Goal: Transaction & Acquisition: Purchase product/service

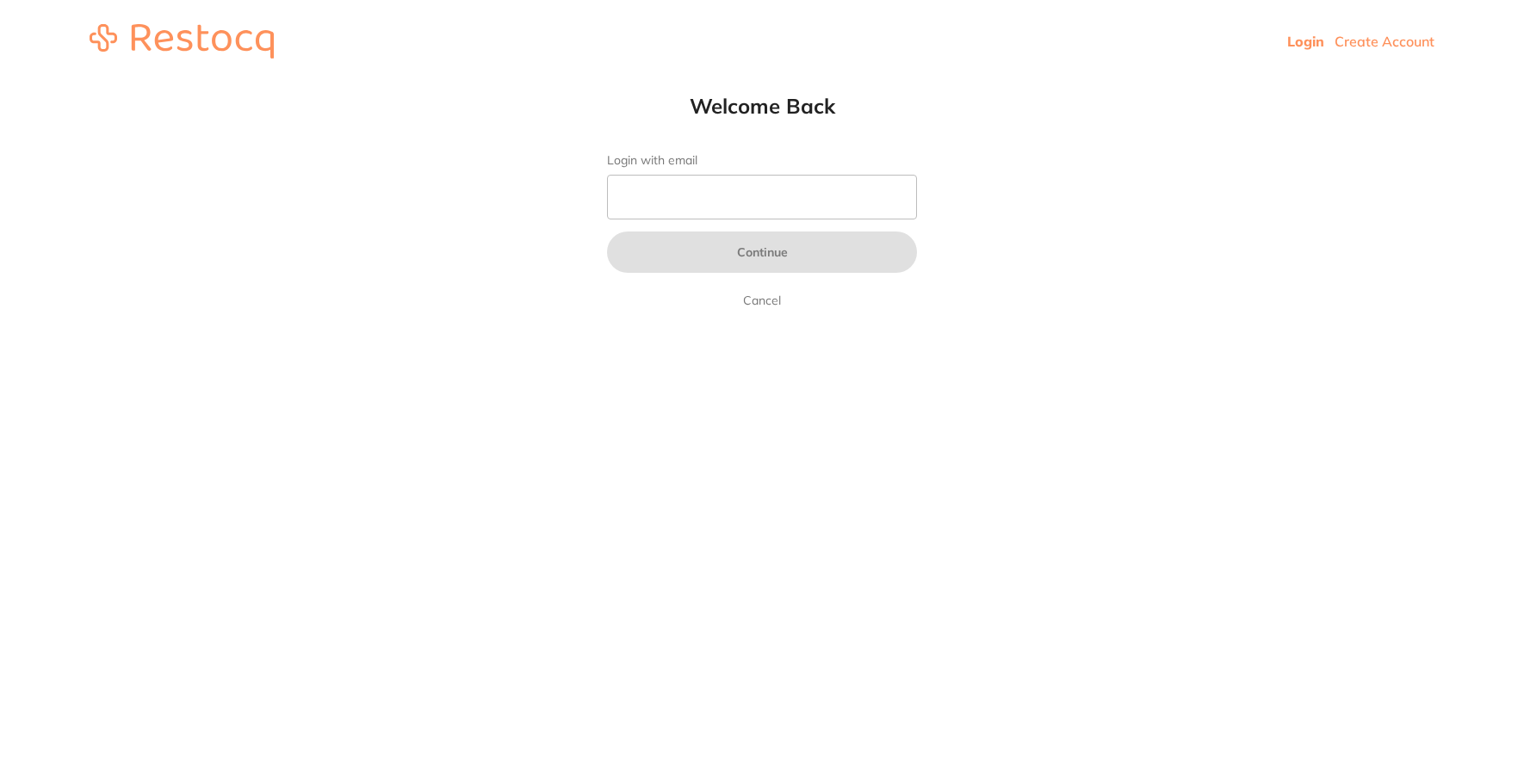
drag, startPoint x: 0, startPoint y: 0, endPoint x: 743, endPoint y: 192, distance: 767.4
click at [745, 177] on form "Login with email Continue Cancel" at bounding box center [761, 232] width 309 height 157
click at [743, 193] on input "Login with email" at bounding box center [761, 197] width 309 height 45
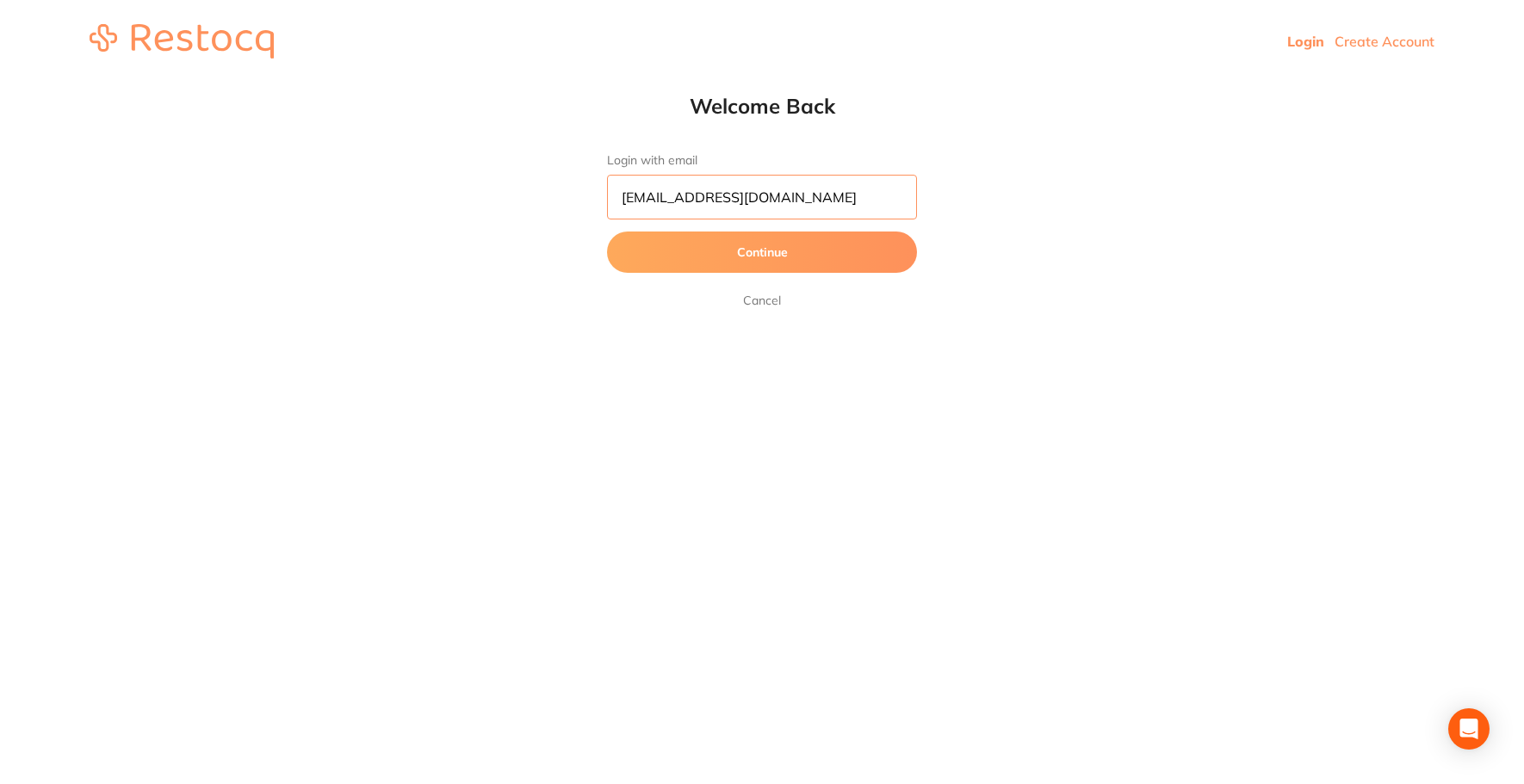
type input "[EMAIL_ADDRESS][DOMAIN_NAME]"
click at [763, 259] on button "Continue" at bounding box center [761, 252] width 309 height 41
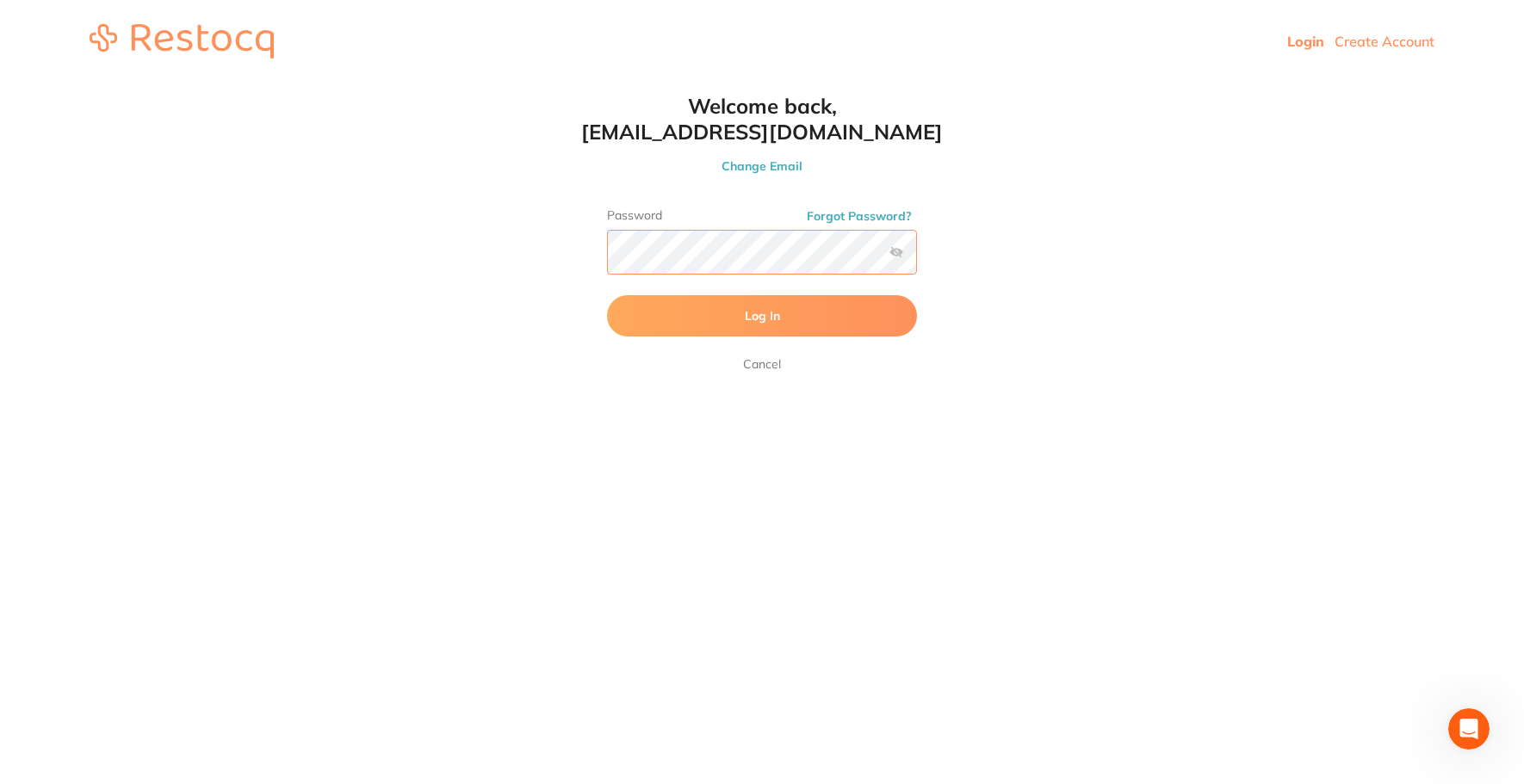
click at [607, 295] on button "Log In" at bounding box center [761, 316] width 309 height 41
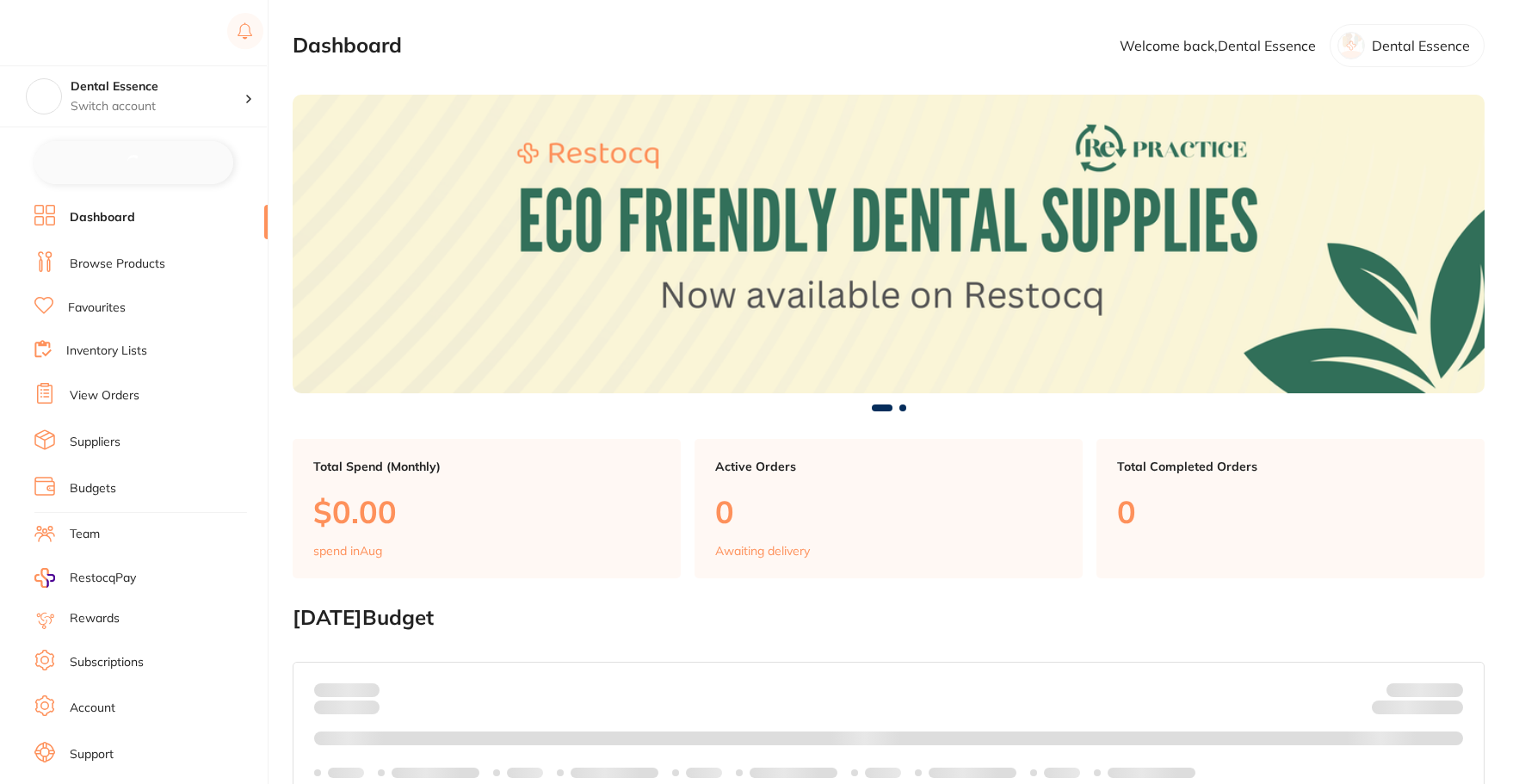
checkbox input "false"
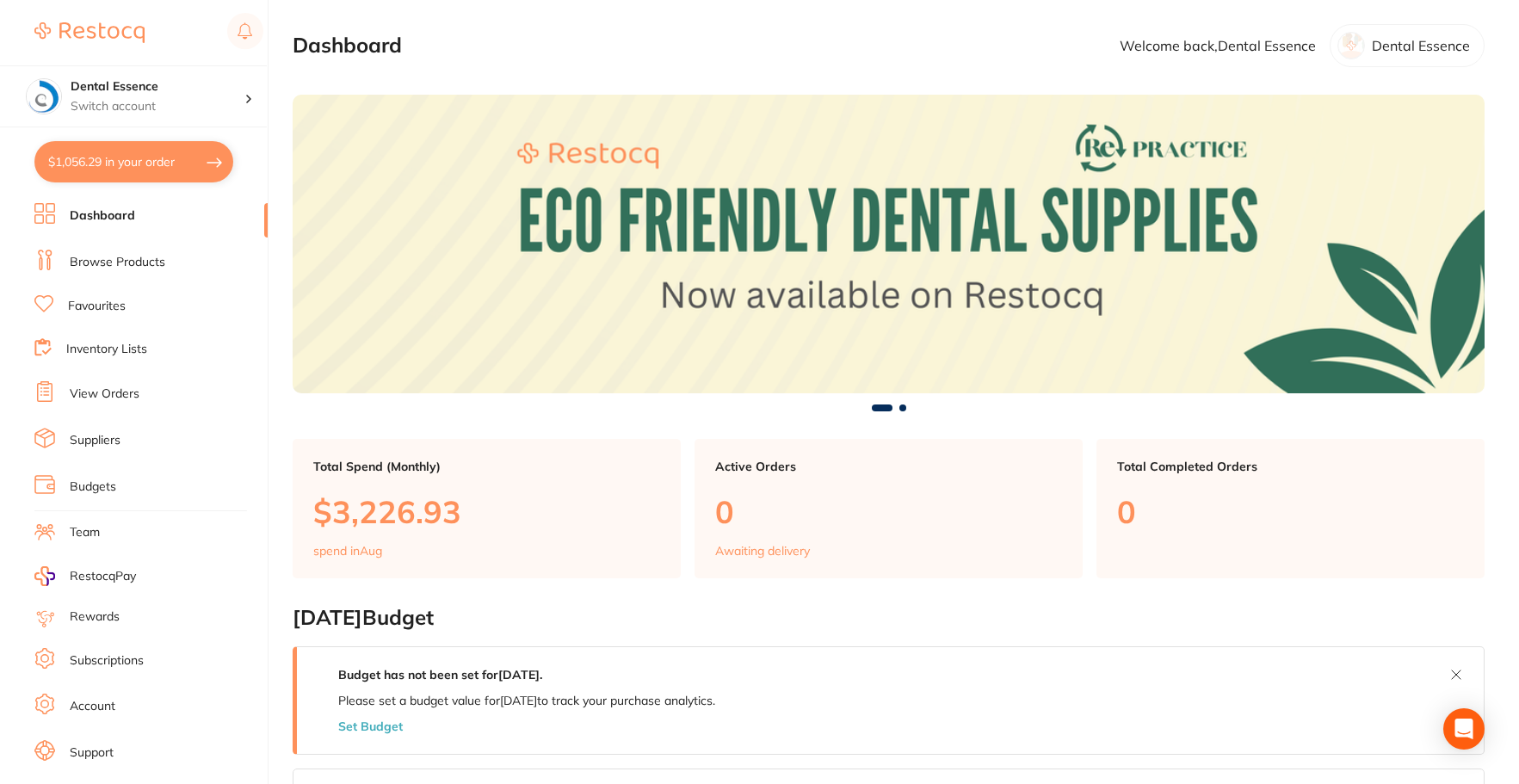
click at [107, 259] on link "Browse Products" at bounding box center [118, 263] width 95 height 17
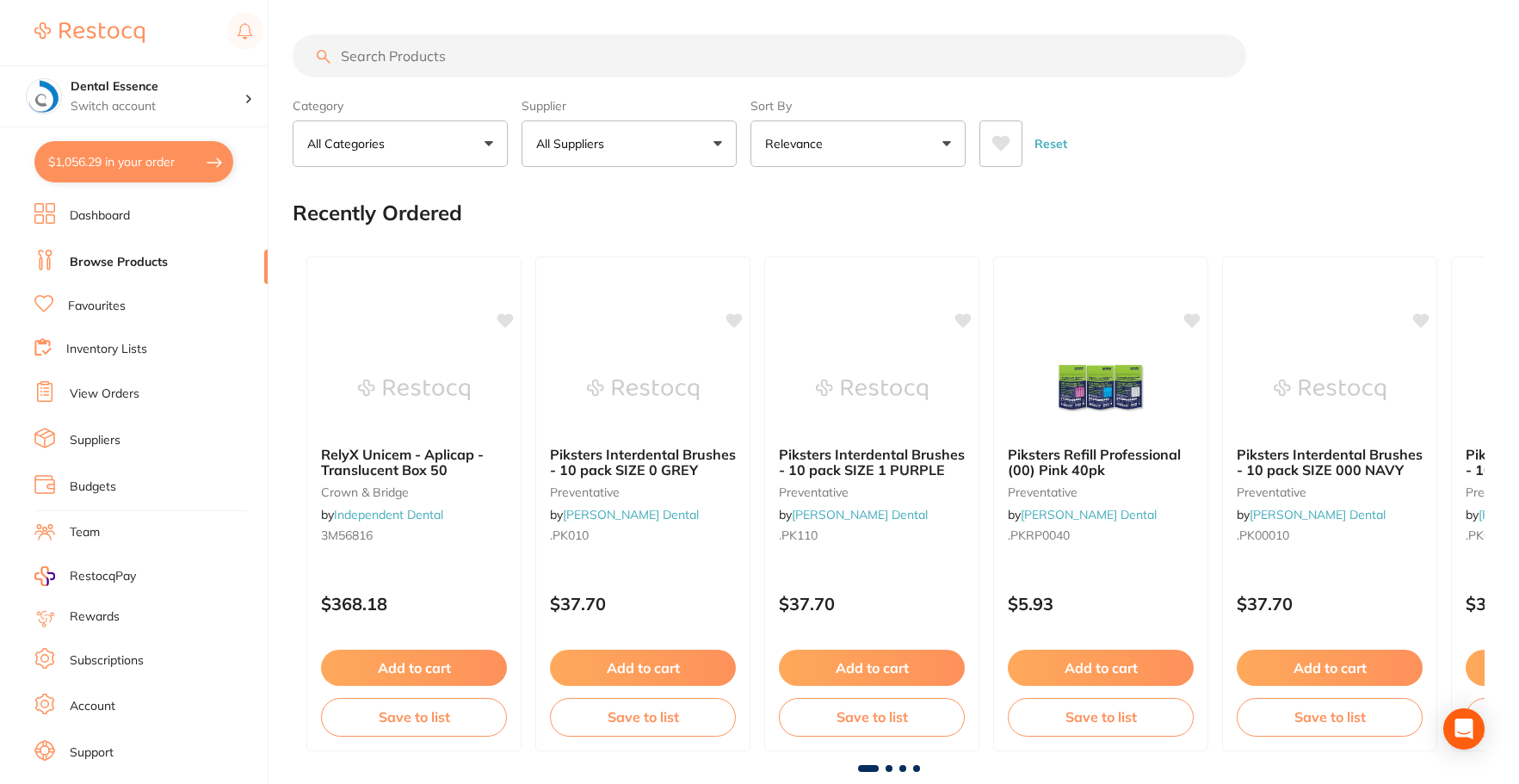
click at [885, 49] on input "search" at bounding box center [769, 56] width 953 height 43
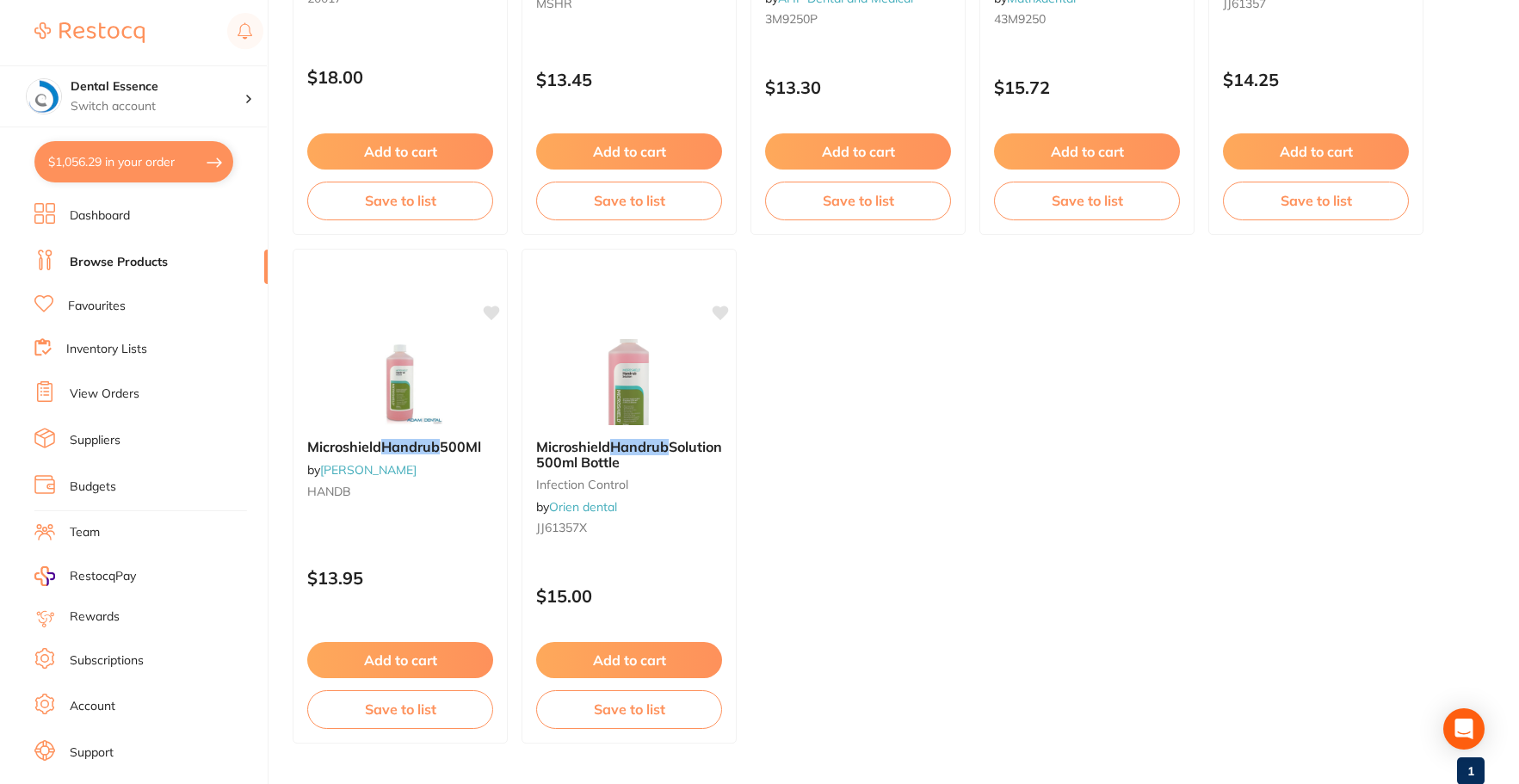
scroll to position [1548, 0]
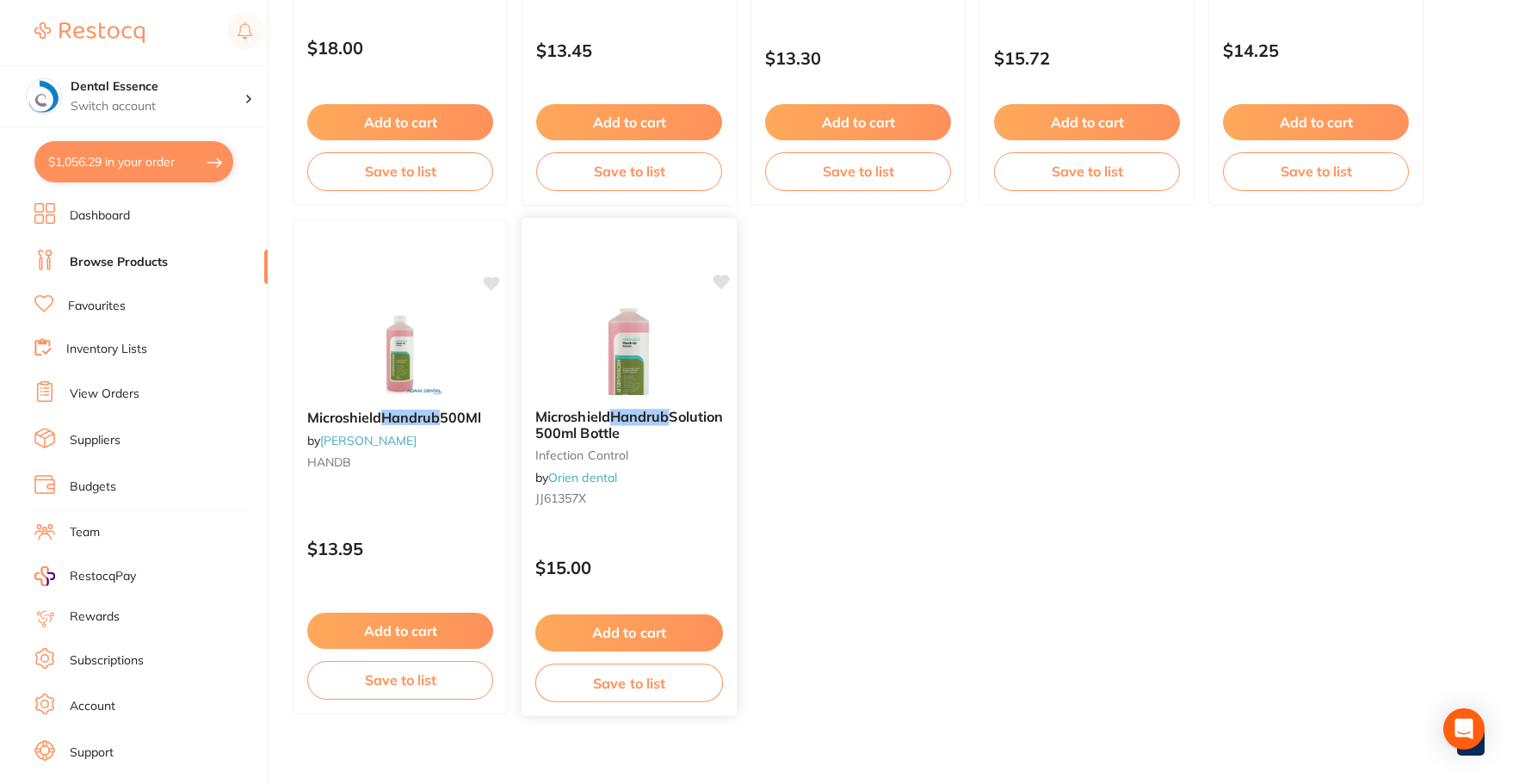
type input "handrub"
click at [613, 366] on img at bounding box center [628, 351] width 113 height 87
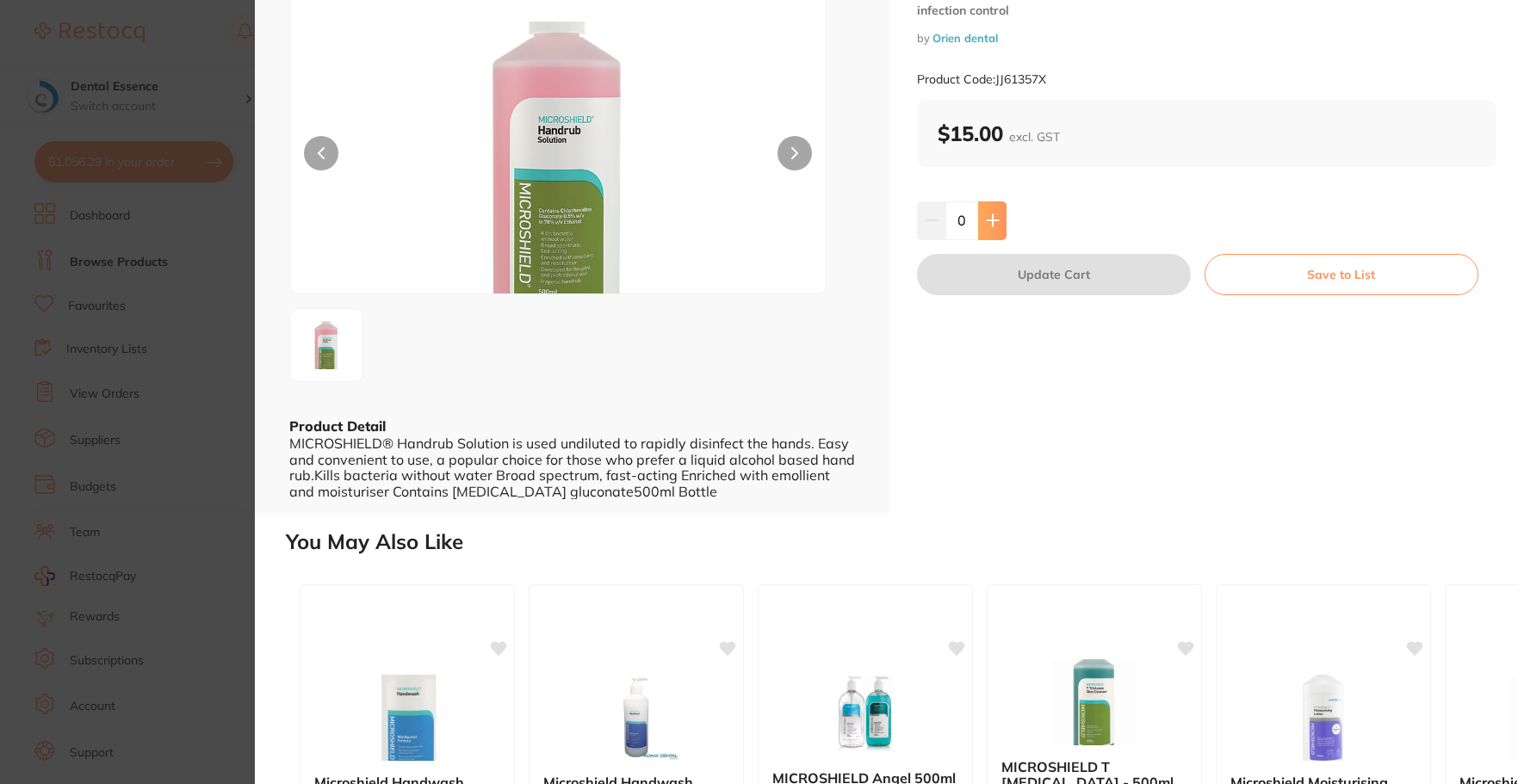
click at [993, 219] on icon at bounding box center [992, 220] width 14 height 14
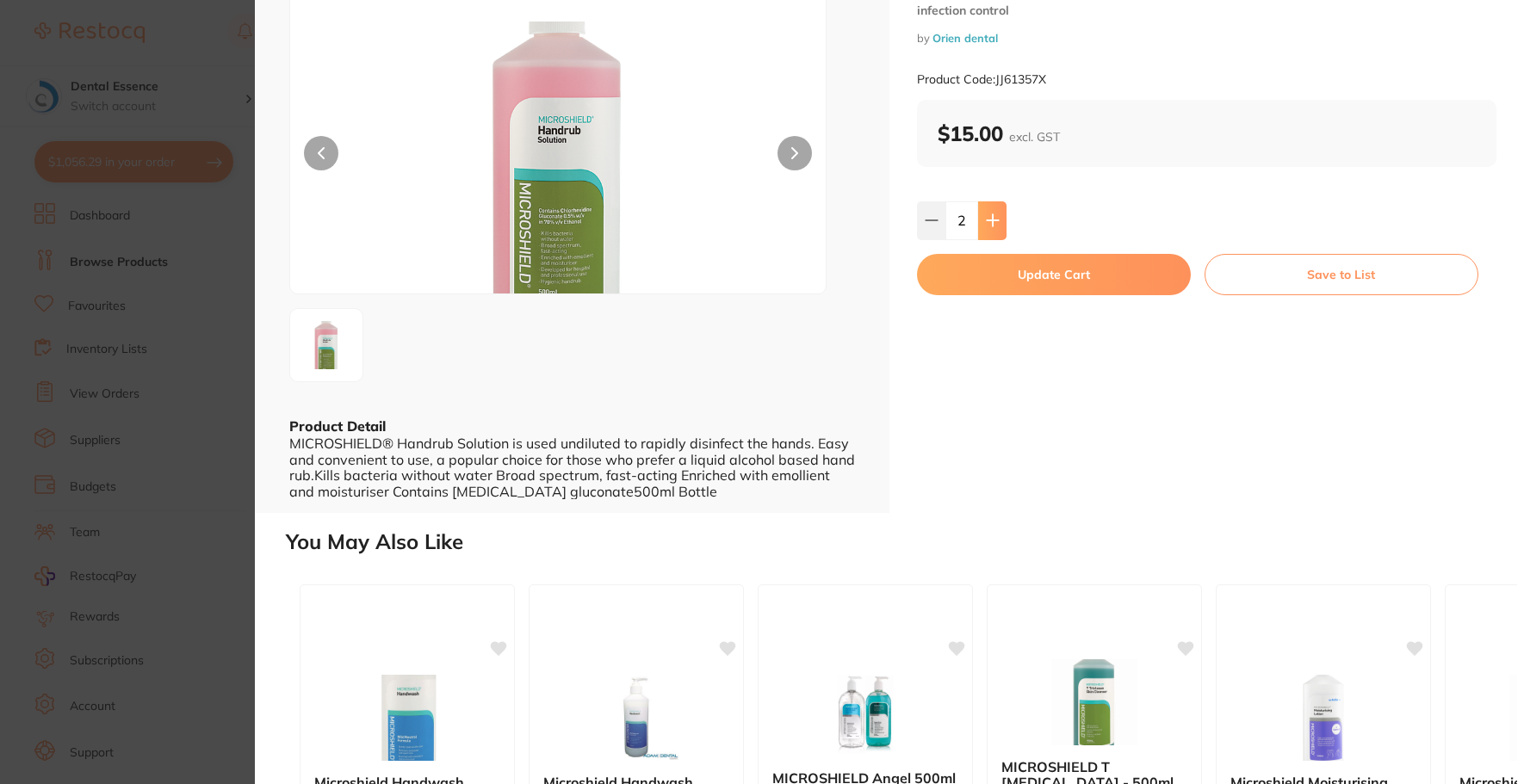
click at [993, 219] on icon at bounding box center [992, 220] width 14 height 14
type input "6"
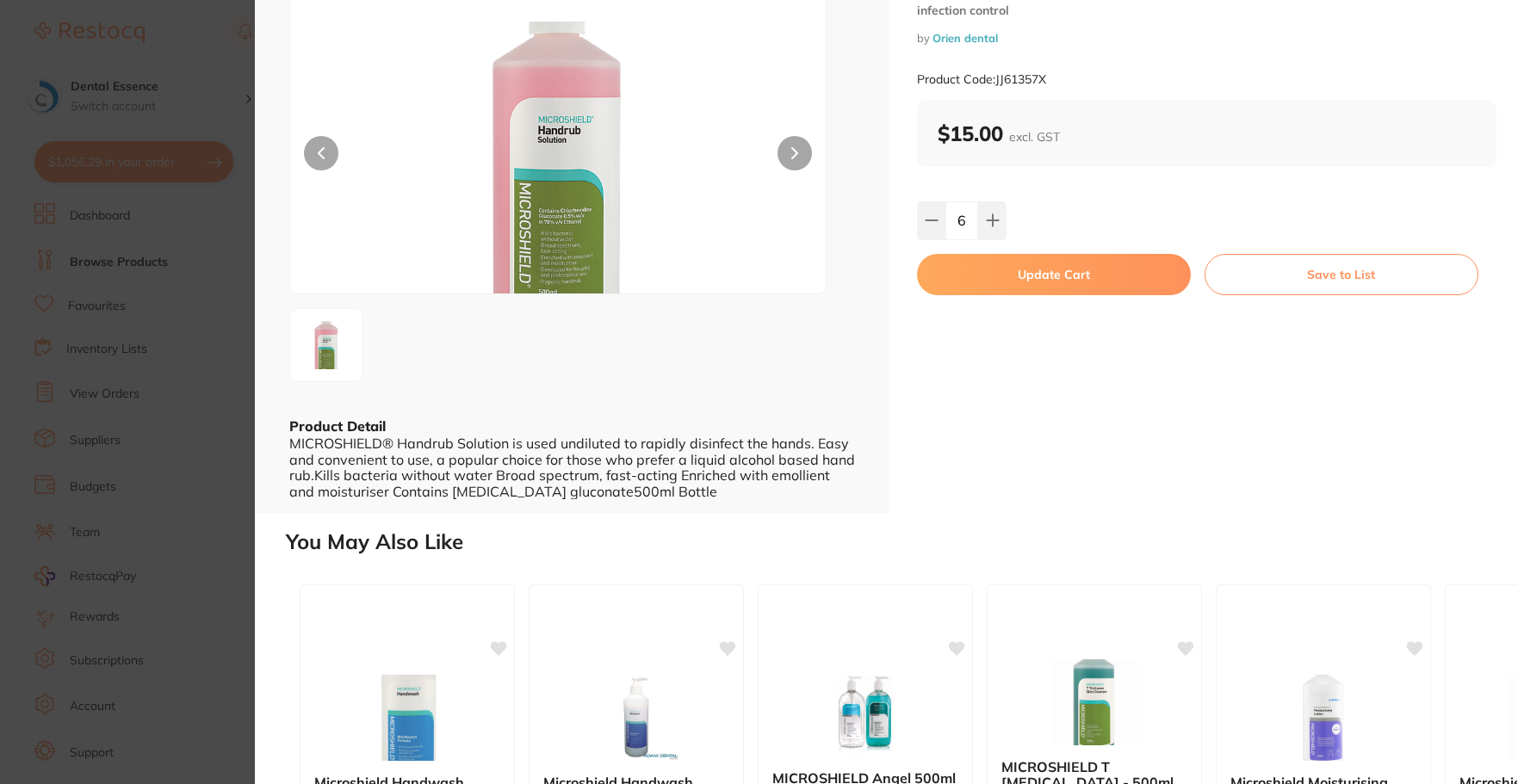
click at [1002, 259] on button "Update Cart" at bounding box center [1054, 275] width 274 height 41
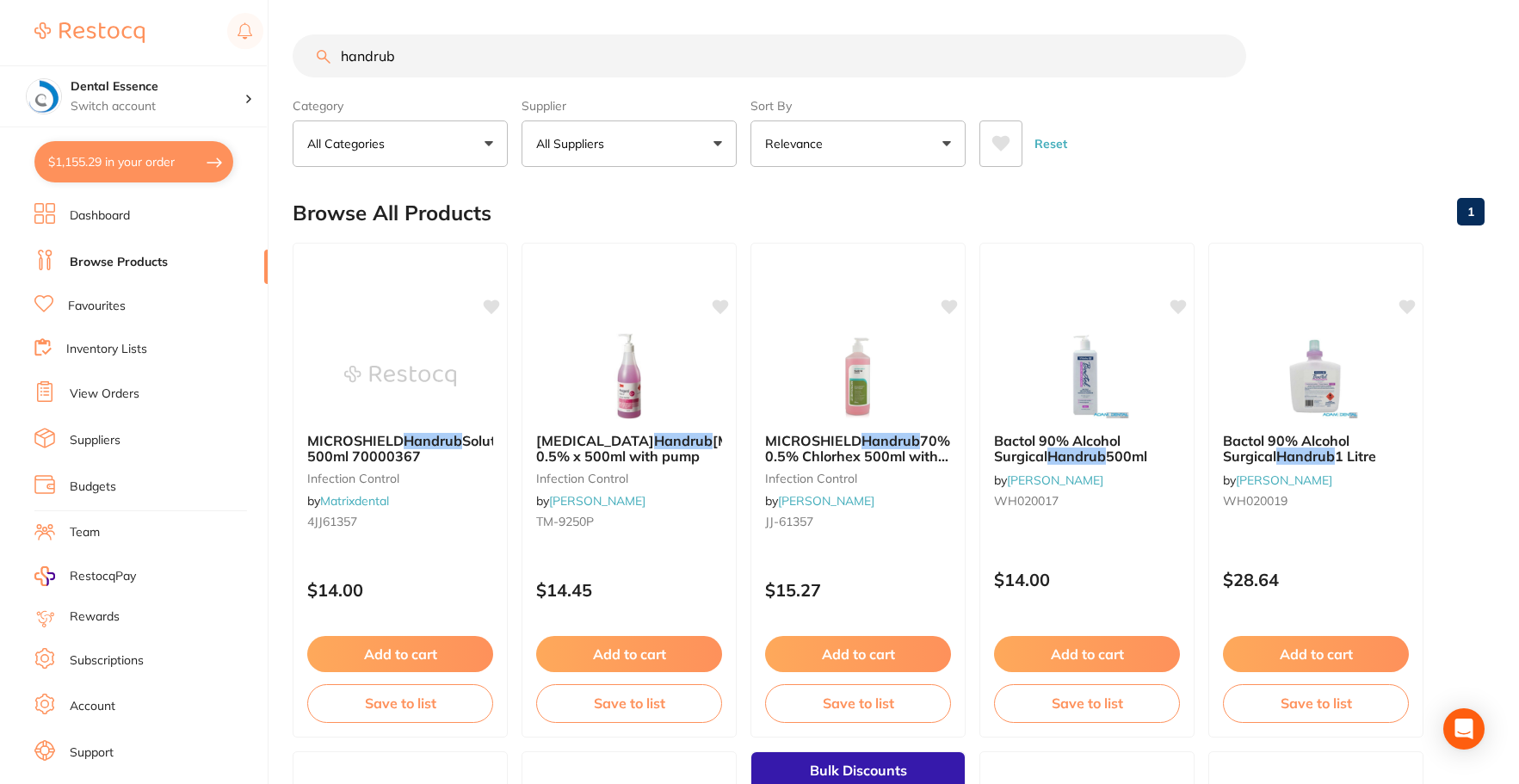
click at [722, 73] on input "handrub" at bounding box center [769, 56] width 953 height 43
type input "hand soap"
